Goal: Transaction & Acquisition: Purchase product/service

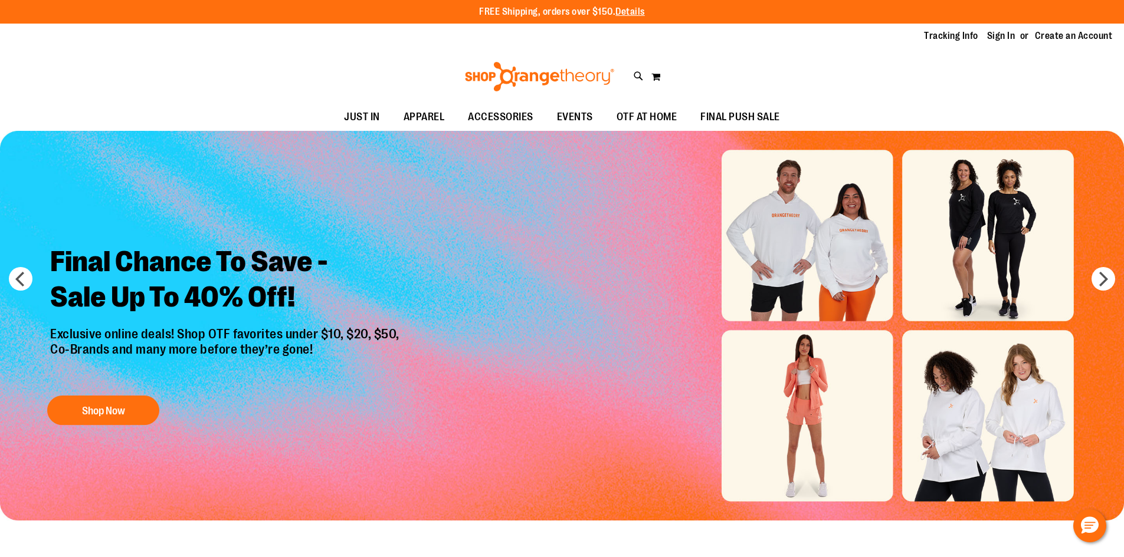
click at [588, 375] on img "Slide 1 of 6" at bounding box center [562, 326] width 1124 height 390
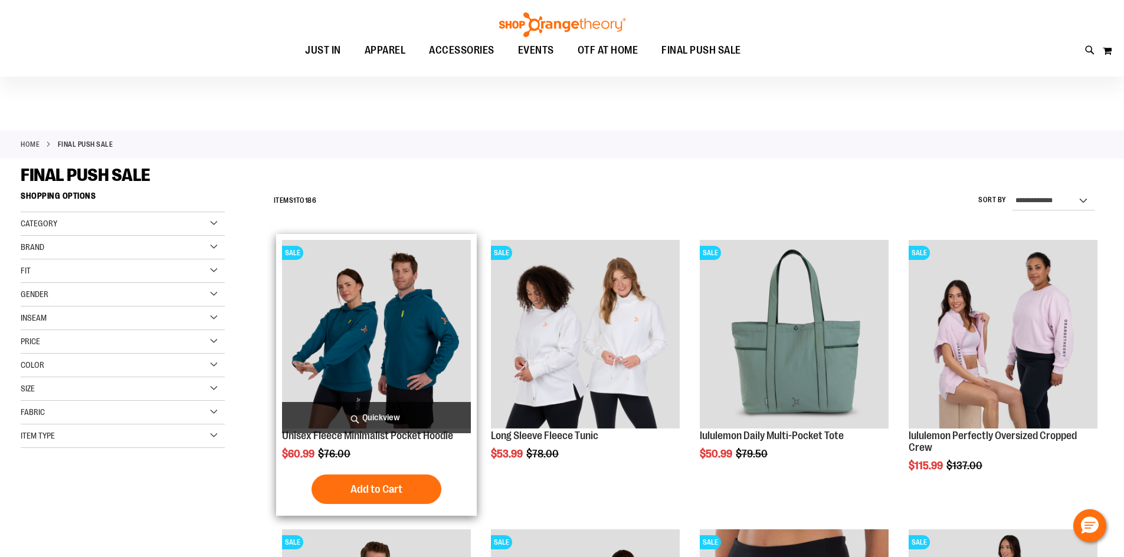
scroll to position [58, 0]
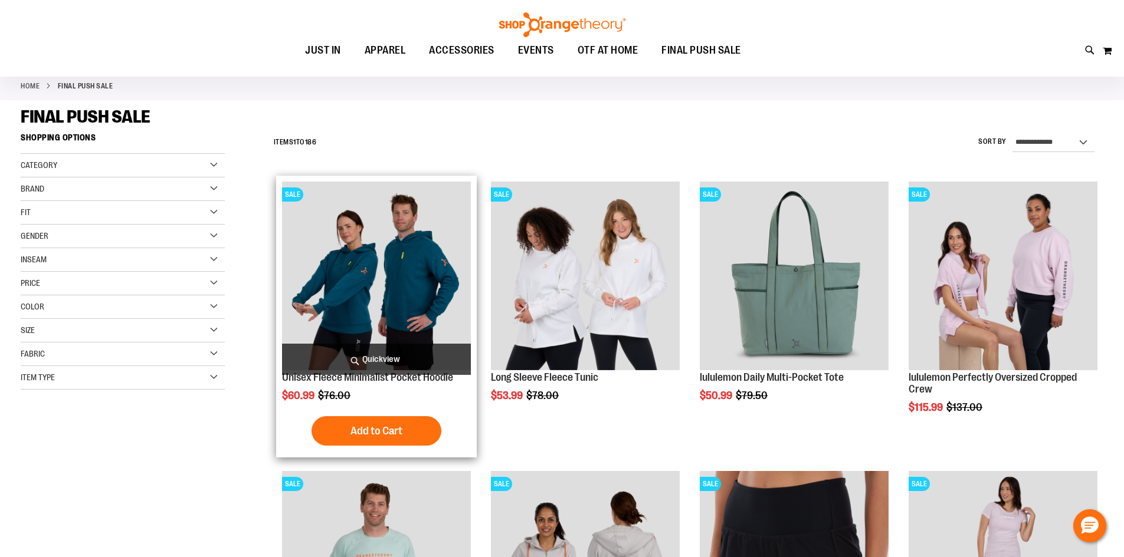
click at [425, 284] on img "product" at bounding box center [376, 276] width 189 height 189
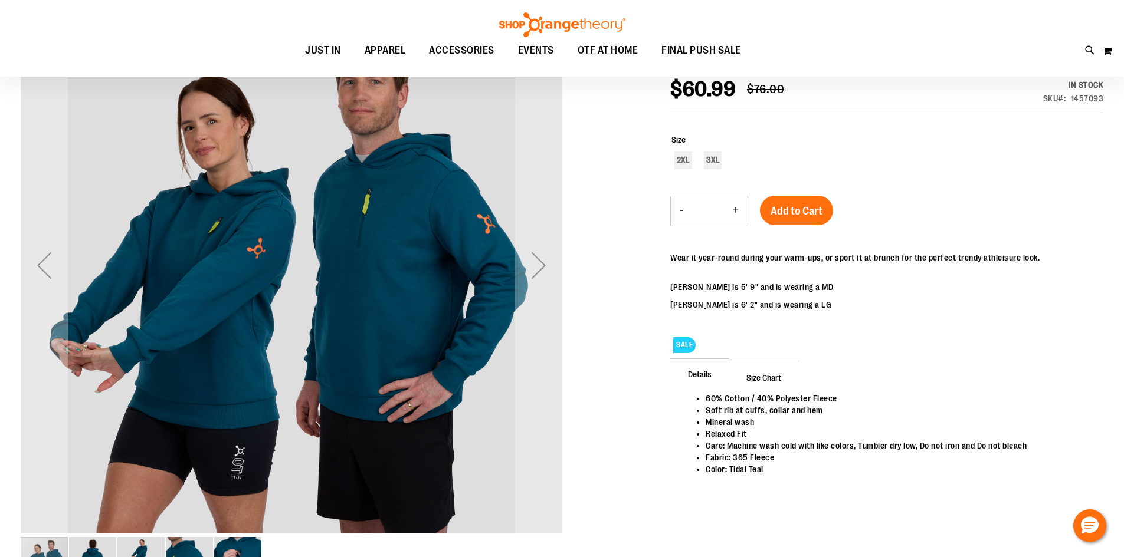
scroll to position [117, 0]
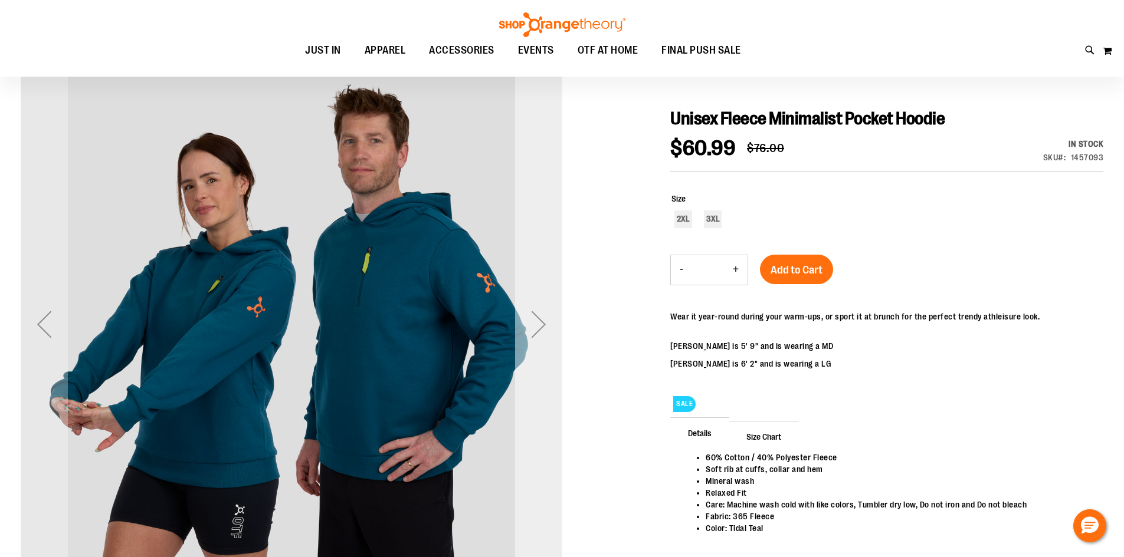
click at [533, 320] on div "Next" at bounding box center [538, 324] width 47 height 47
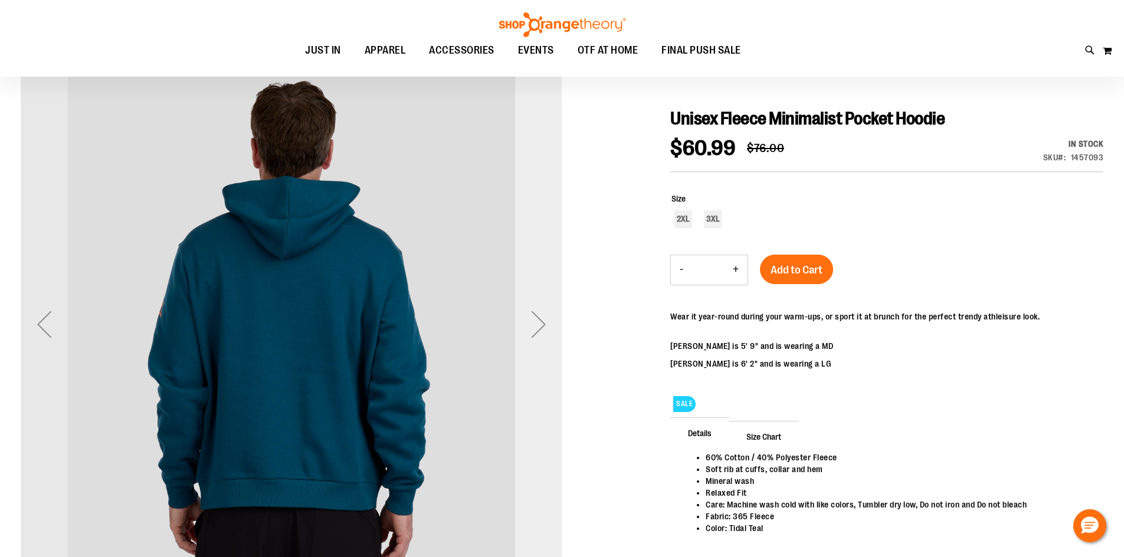
click at [533, 320] on div "Next" at bounding box center [538, 324] width 47 height 47
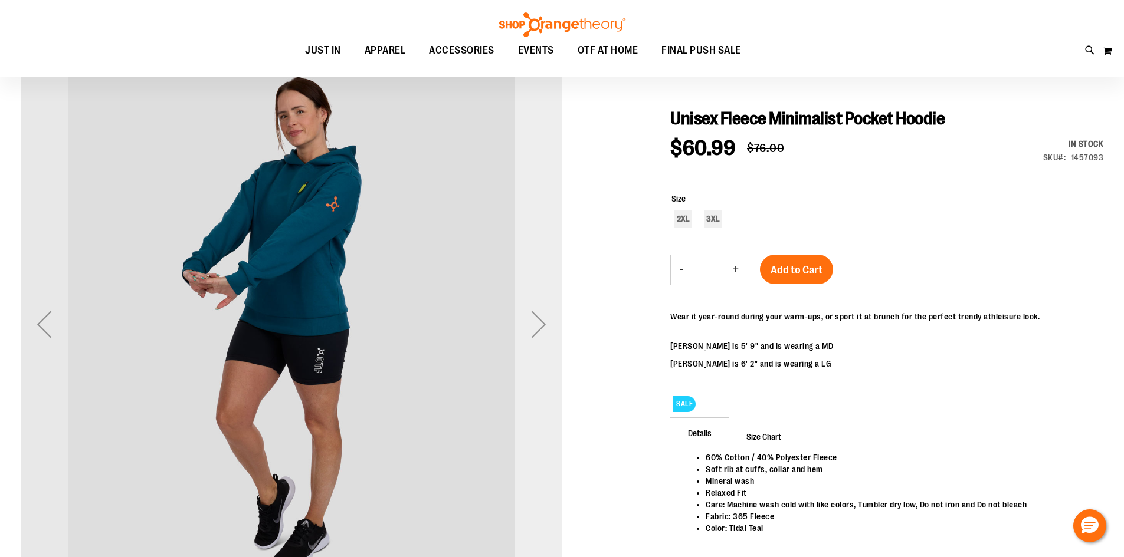
click at [533, 320] on div "Next" at bounding box center [538, 324] width 47 height 47
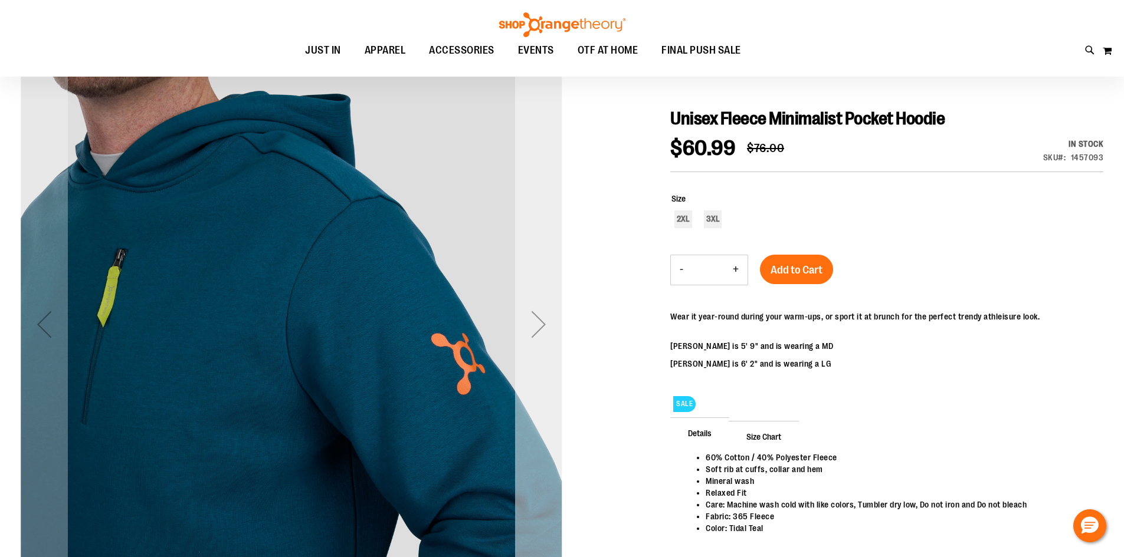
click at [533, 320] on div "Next" at bounding box center [538, 324] width 47 height 47
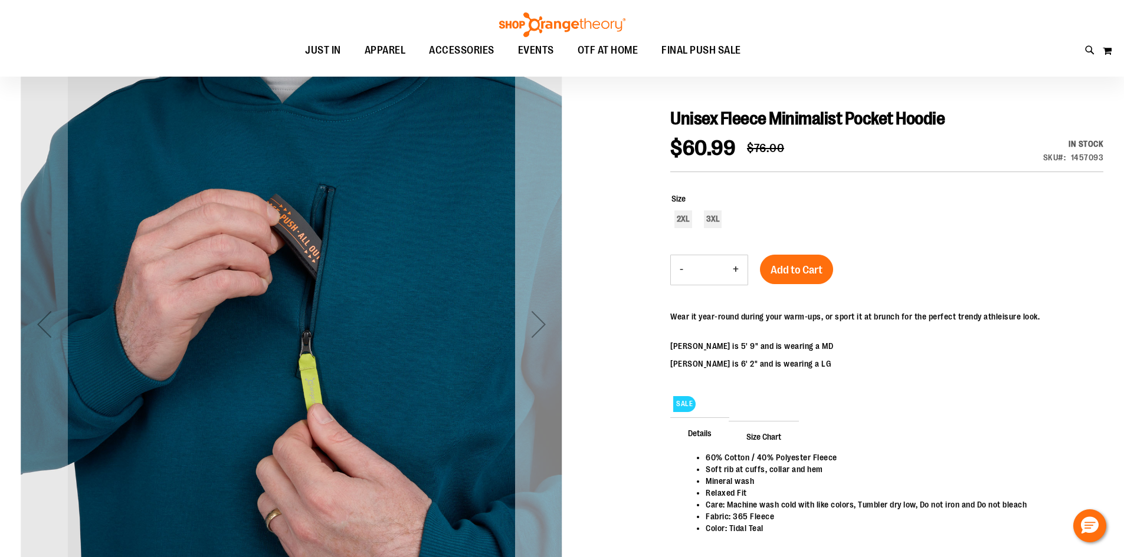
click at [533, 320] on div "Next" at bounding box center [538, 324] width 47 height 47
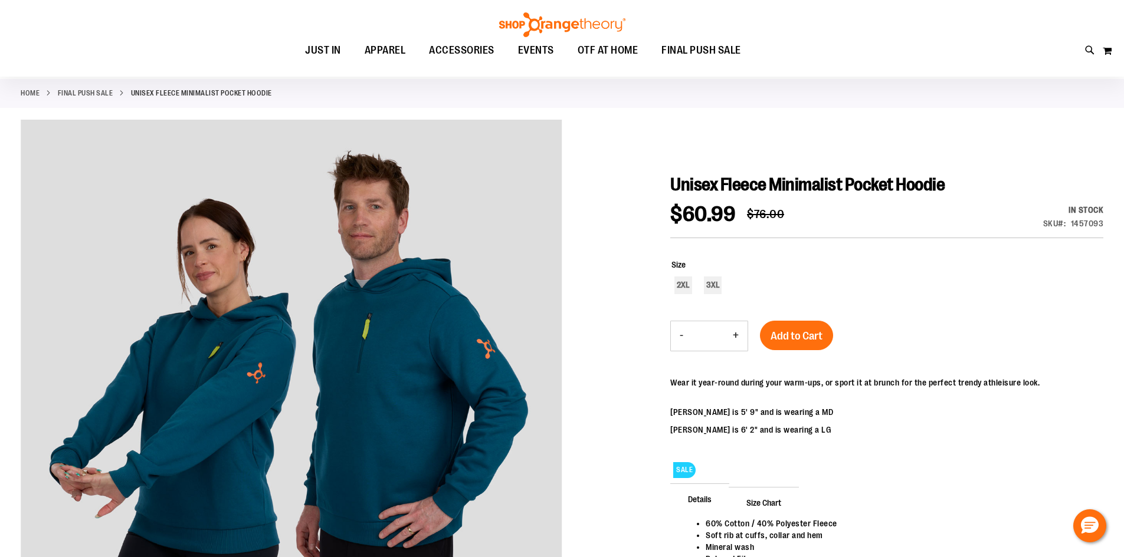
scroll to position [0, 0]
